Goal: Information Seeking & Learning: Learn about a topic

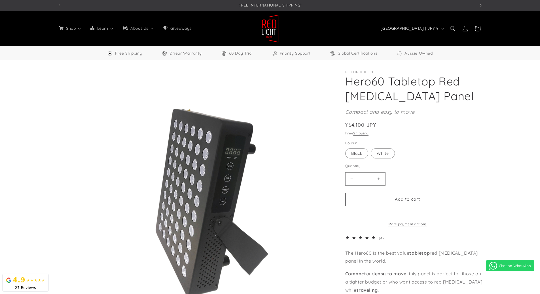
select select "**"
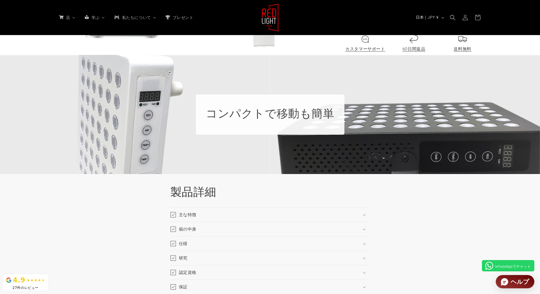
scroll to position [472, 0]
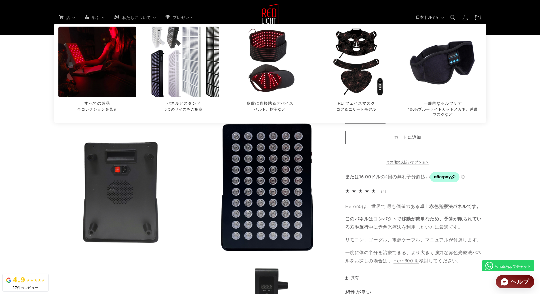
click at [165, 65] on img "パネルとスタンド" at bounding box center [183, 62] width 85 height 85
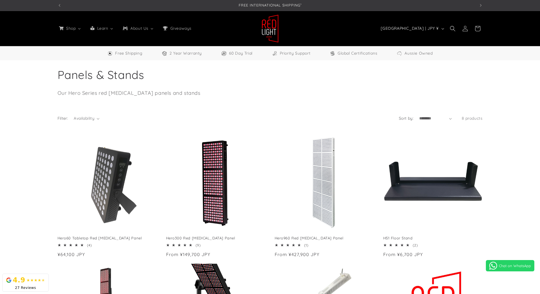
select select "**"
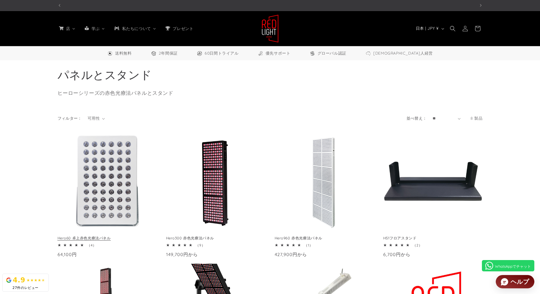
scroll to position [0, 418]
click at [100, 236] on link "Hero60 卓上赤色光療法パネル" at bounding box center [107, 238] width 99 height 5
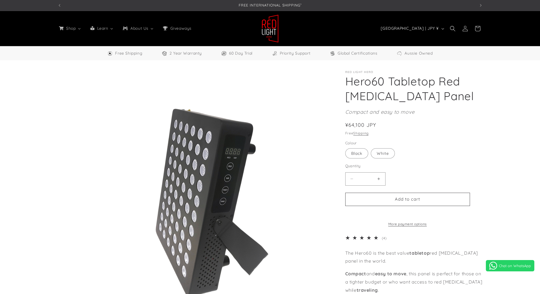
select select "**"
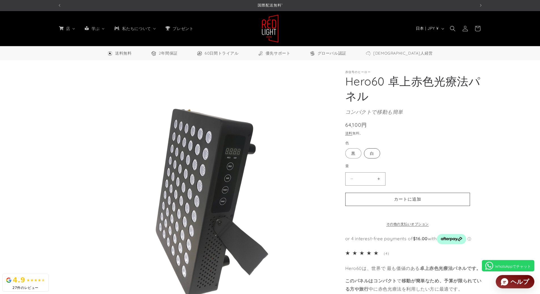
click at [374, 151] on label "白 Variant sold out or unavailable" at bounding box center [372, 154] width 16 height 10
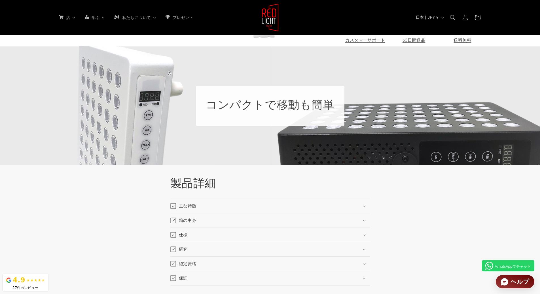
scroll to position [1039, 0]
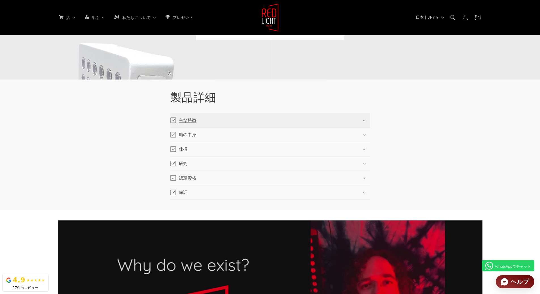
click at [305, 123] on summary "主な特徴" at bounding box center [270, 120] width 200 height 14
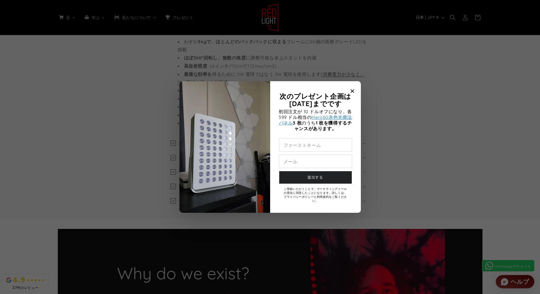
scroll to position [0, 1253]
click at [329, 116] on font "Hero60赤色光療法パネル" at bounding box center [315, 119] width 73 height 11
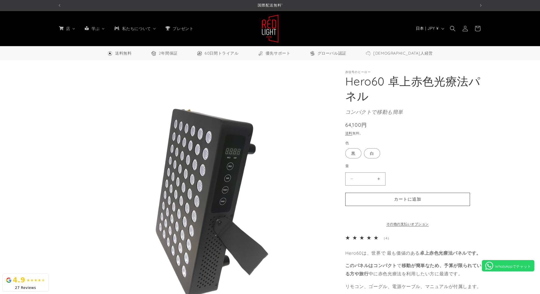
select select "**"
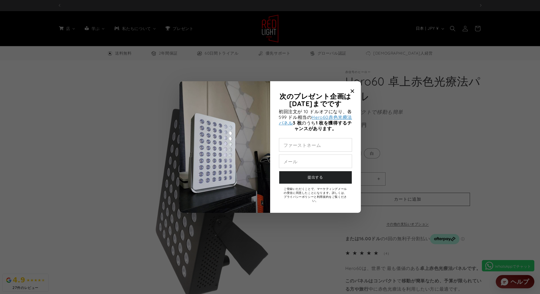
scroll to position [0, 835]
click at [351, 91] on icon "モーダルを閉じる" at bounding box center [352, 91] width 3 height 3
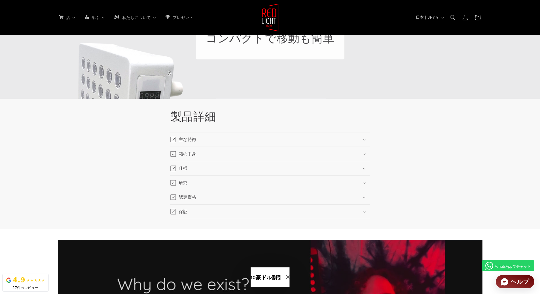
scroll to position [1039, 0]
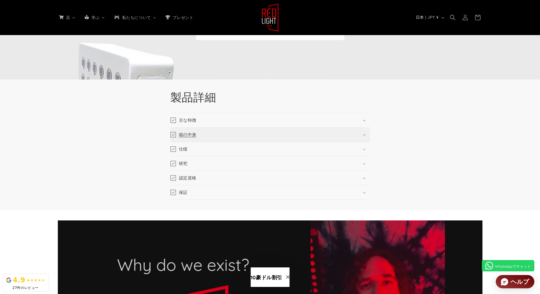
click at [344, 134] on summary "箱の中身" at bounding box center [270, 135] width 200 height 14
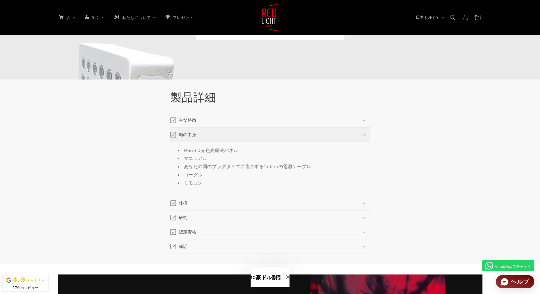
scroll to position [0, 0]
click at [345, 120] on summary "主な特徴" at bounding box center [270, 120] width 200 height 14
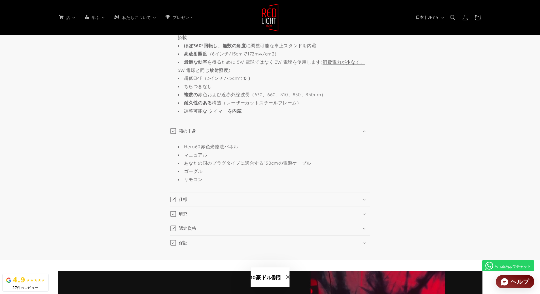
scroll to position [1228, 0]
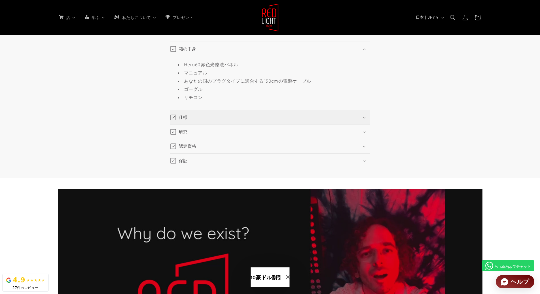
click at [355, 124] on summary "仕様" at bounding box center [270, 118] width 200 height 14
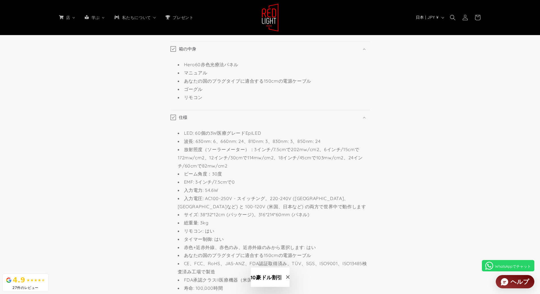
scroll to position [1323, 0]
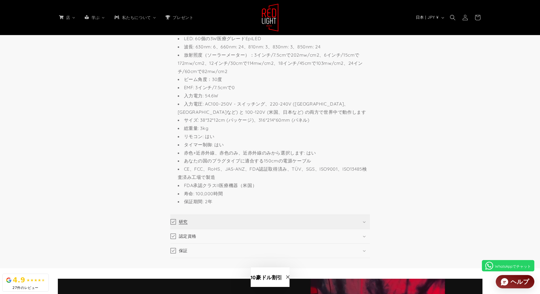
click at [338, 223] on summary "研究" at bounding box center [270, 222] width 200 height 14
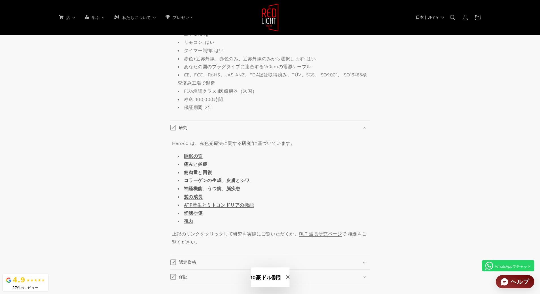
scroll to position [1511, 0]
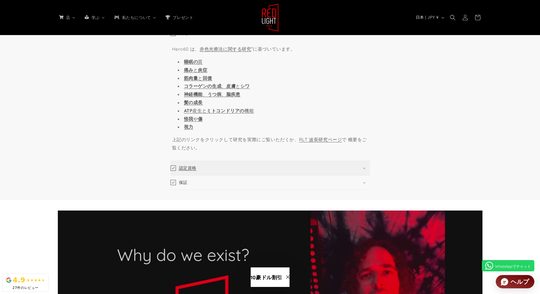
click at [345, 166] on summary "認定資格" at bounding box center [270, 168] width 200 height 14
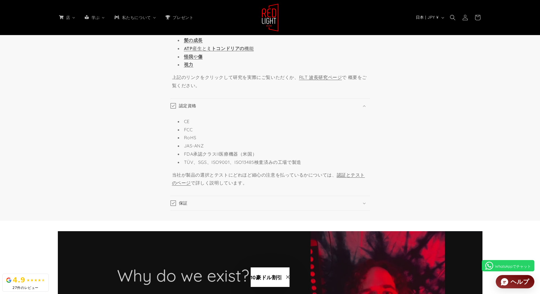
scroll to position [1606, 0]
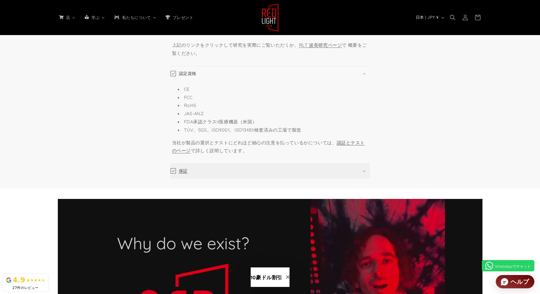
click at [355, 176] on summary "保証" at bounding box center [270, 171] width 200 height 14
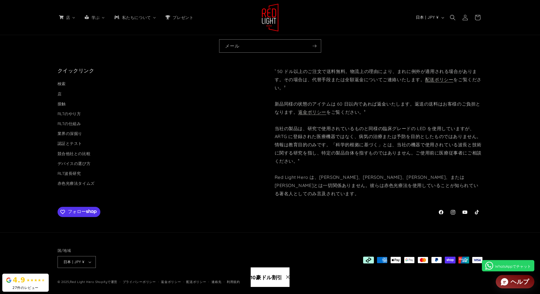
scroll to position [0, 835]
click at [464, 211] on icon at bounding box center [464, 213] width 5 height 4
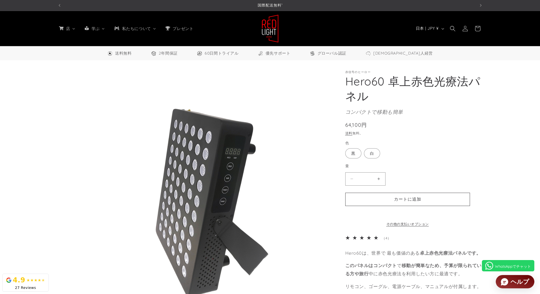
select select "**"
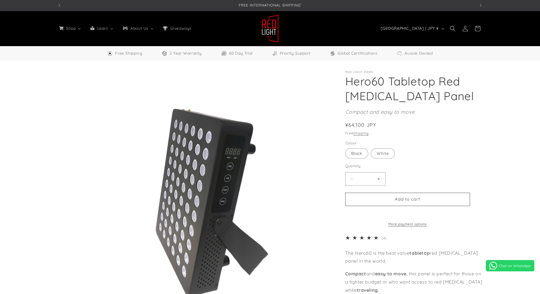
select select "**"
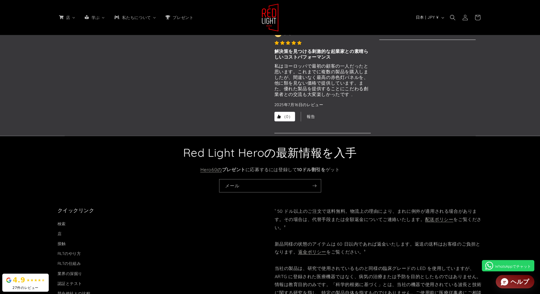
scroll to position [2211, 0]
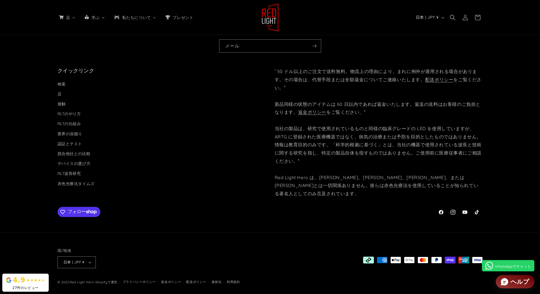
click at [454, 213] on icon at bounding box center [452, 212] width 5 height 5
